Goal: Transaction & Acquisition: Subscribe to service/newsletter

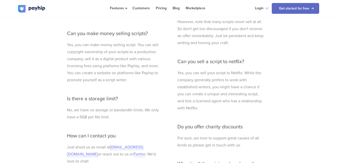
scroll to position [1435, 0]
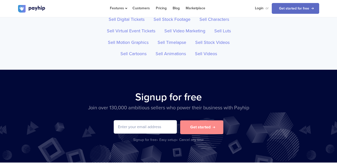
scroll to position [1746, 0]
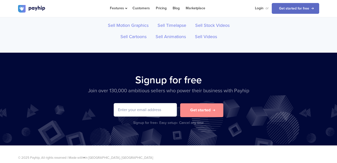
click at [135, 103] on input "email" at bounding box center [145, 109] width 63 height 13
type input "[EMAIL_ADDRESS][DOMAIN_NAME]"
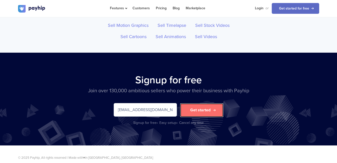
click at [199, 106] on button "Get started" at bounding box center [201, 110] width 43 height 14
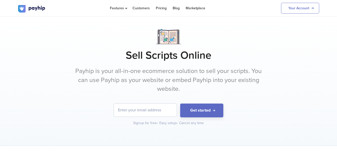
click at [162, 109] on input "email" at bounding box center [145, 110] width 63 height 13
type input "[EMAIL_ADDRESS][DOMAIN_NAME]"
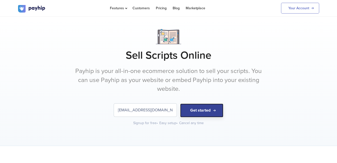
click at [195, 110] on button "Get started" at bounding box center [201, 111] width 43 height 14
